Goal: Navigation & Orientation: Find specific page/section

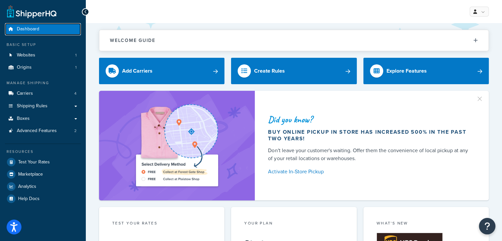
click at [39, 30] on link "Dashboard" at bounding box center [43, 29] width 76 height 12
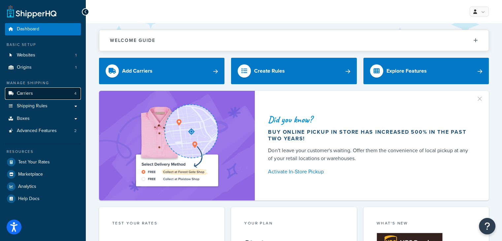
click at [33, 95] on link "Carriers 4" at bounding box center [43, 93] width 76 height 12
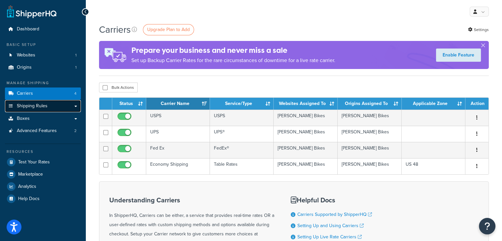
click at [35, 106] on span "Shipping Rules" at bounding box center [32, 106] width 31 height 6
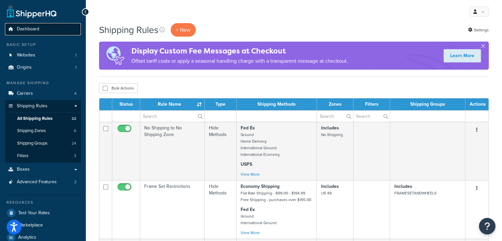
click at [24, 30] on span "Dashboard" at bounding box center [28, 29] width 22 height 6
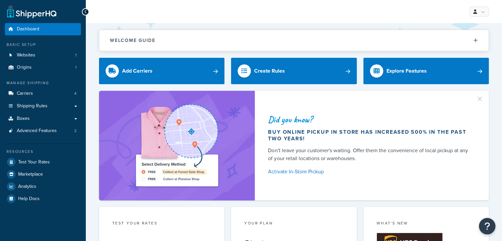
click at [85, 13] on icon at bounding box center [85, 12] width 3 height 5
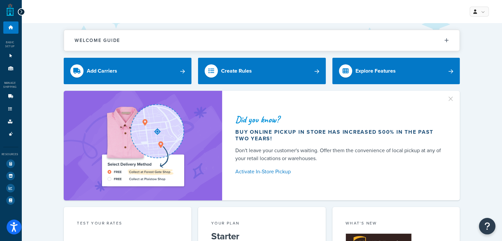
click at [20, 11] on icon at bounding box center [21, 12] width 3 height 5
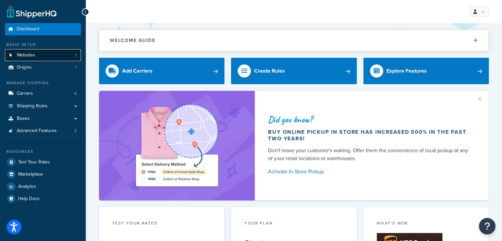
click at [46, 53] on link "Websites 1" at bounding box center [43, 55] width 76 height 12
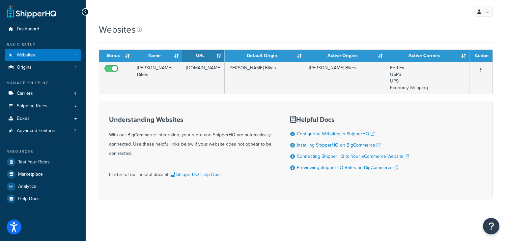
click at [154, 11] on div "My Profile Billing Global Settings Contact Us Logout" at bounding box center [296, 11] width 421 height 23
